Goal: Transaction & Acquisition: Download file/media

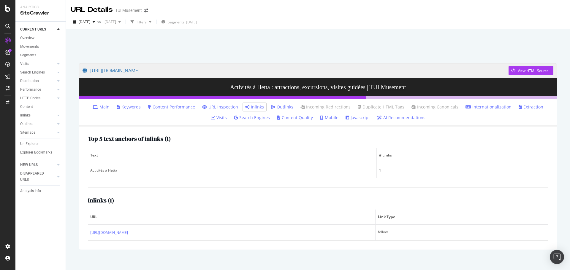
scroll to position [6, 0]
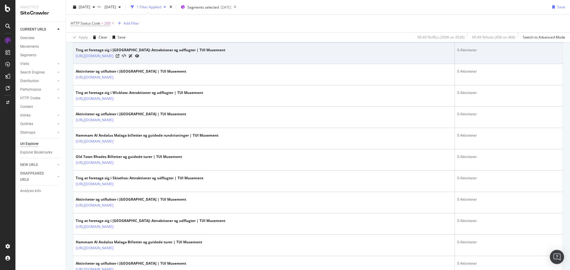
scroll to position [1032, 0]
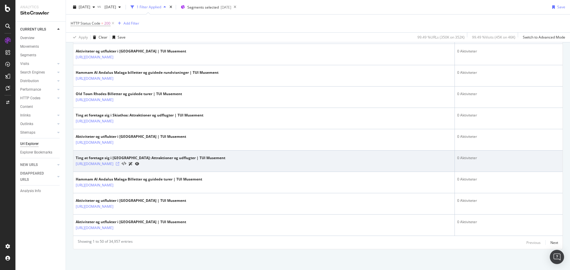
click at [119, 162] on icon at bounding box center [118, 164] width 4 height 4
click at [113, 161] on link "[URL][DOMAIN_NAME]" at bounding box center [95, 164] width 38 height 6
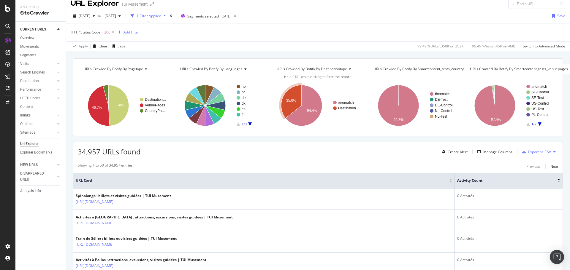
scroll to position [0, 0]
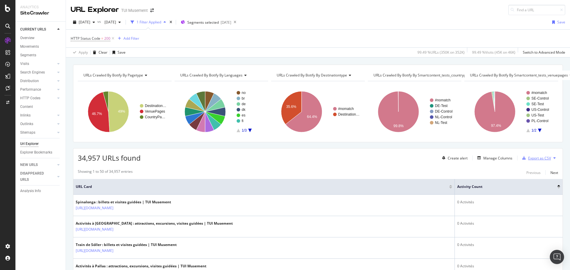
click at [542, 158] on div "Export as CSV" at bounding box center [539, 158] width 23 height 5
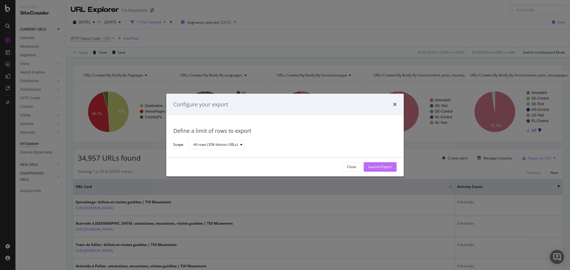
click at [380, 168] on div "Launch Export" at bounding box center [379, 167] width 23 height 5
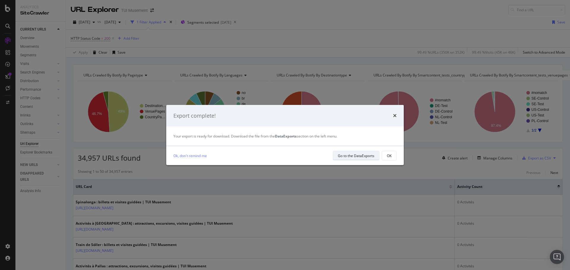
click at [356, 151] on button "Go to the DataExports" at bounding box center [356, 155] width 47 height 9
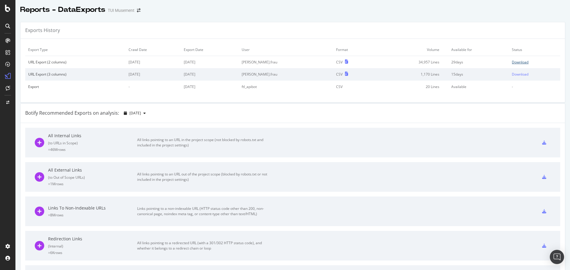
click at [513, 62] on div "Download" at bounding box center [520, 62] width 17 height 5
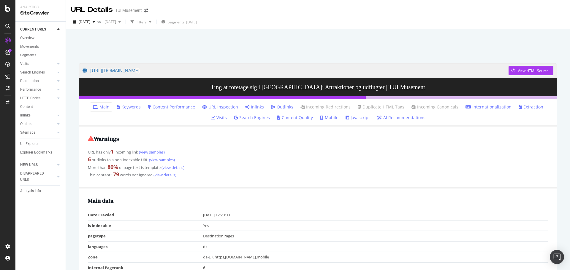
click at [246, 105] on link "Inlinks" at bounding box center [254, 107] width 19 height 6
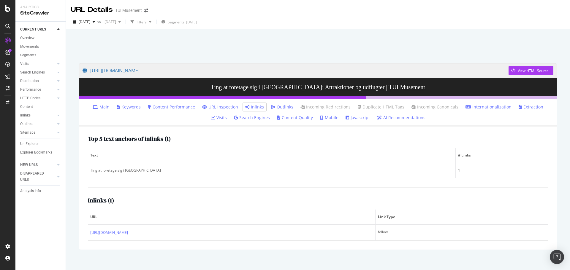
click at [235, 189] on div "Inlinks ( 1 ) URL Link Type https://www.tuimusement.com/dk/graekenland/lesbos/d…" at bounding box center [318, 214] width 460 height 54
click at [474, 107] on link "Internationalization" at bounding box center [488, 107] width 46 height 6
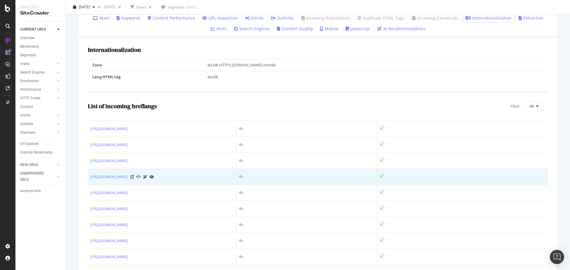
scroll to position [119, 0]
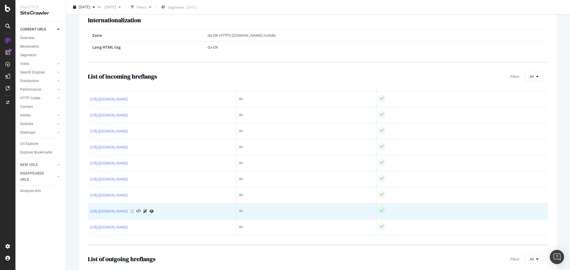
click at [134, 212] on icon at bounding box center [132, 212] width 4 height 4
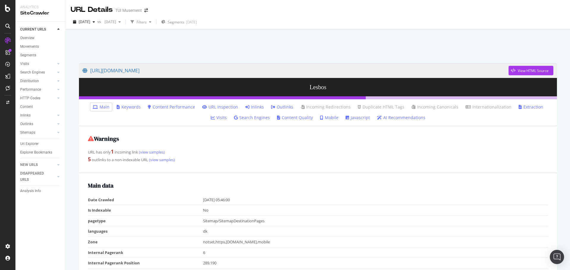
click at [245, 106] on link "Inlinks" at bounding box center [254, 107] width 19 height 6
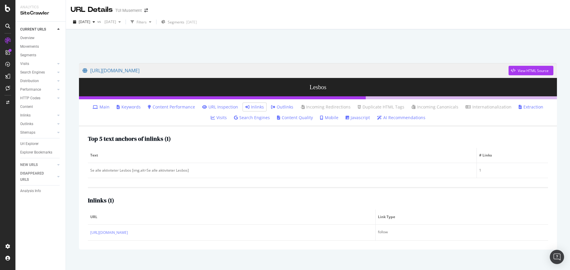
scroll to position [6, 0]
